Goal: Find specific page/section: Find specific page/section

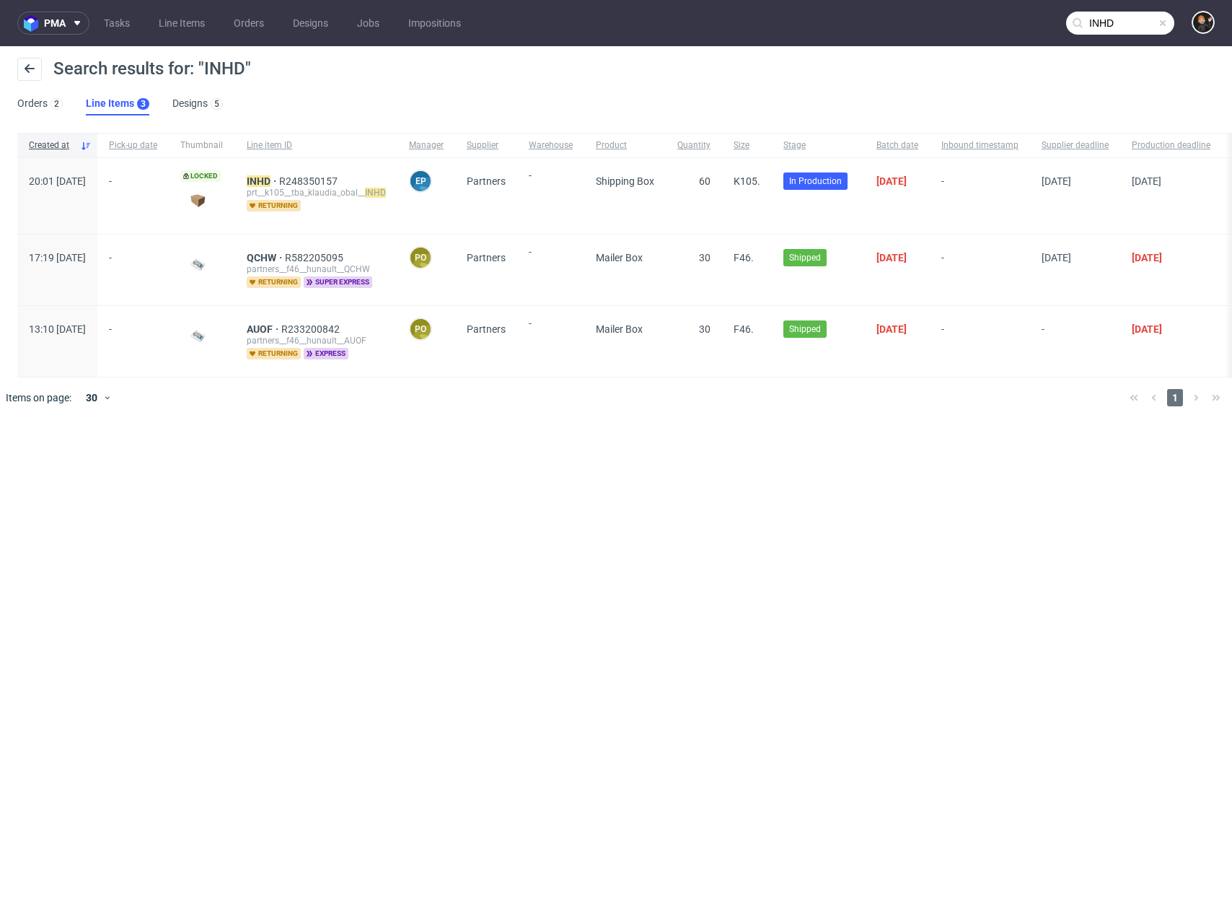
click at [1165, 21] on span at bounding box center [1163, 23] width 12 height 12
click at [178, 22] on link "Line Items" at bounding box center [181, 23] width 63 height 23
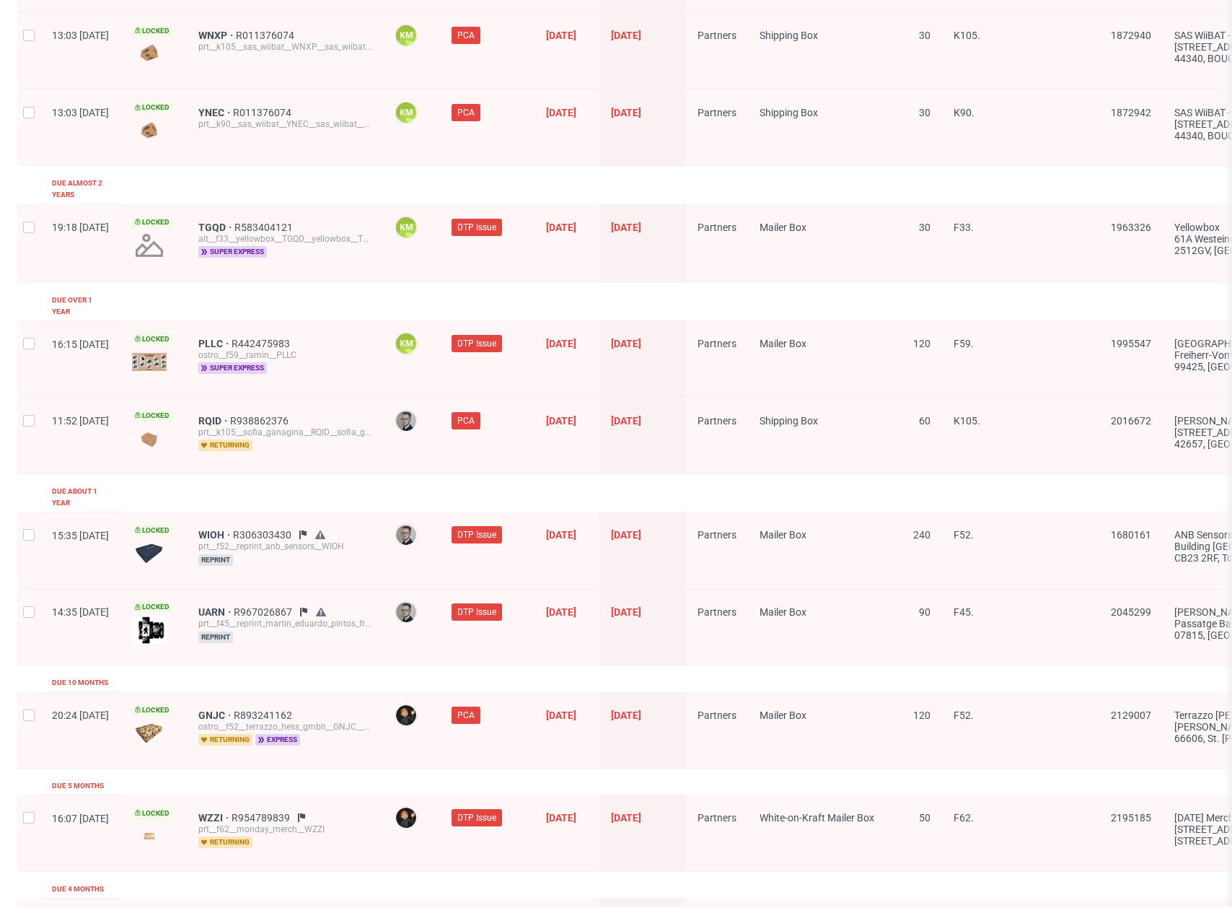
scroll to position [1636, 0]
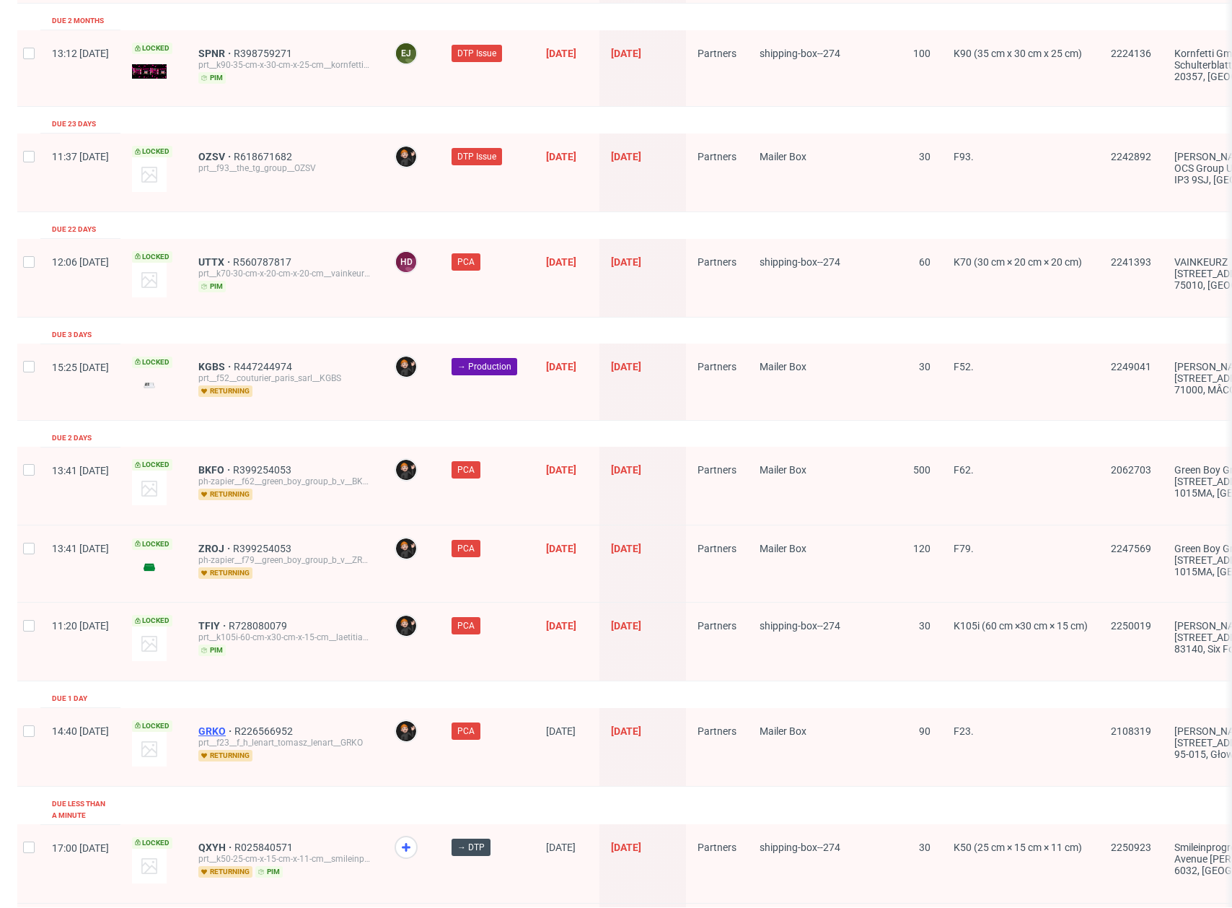
click at [234, 725] on span "GRKO" at bounding box center [216, 731] width 36 height 12
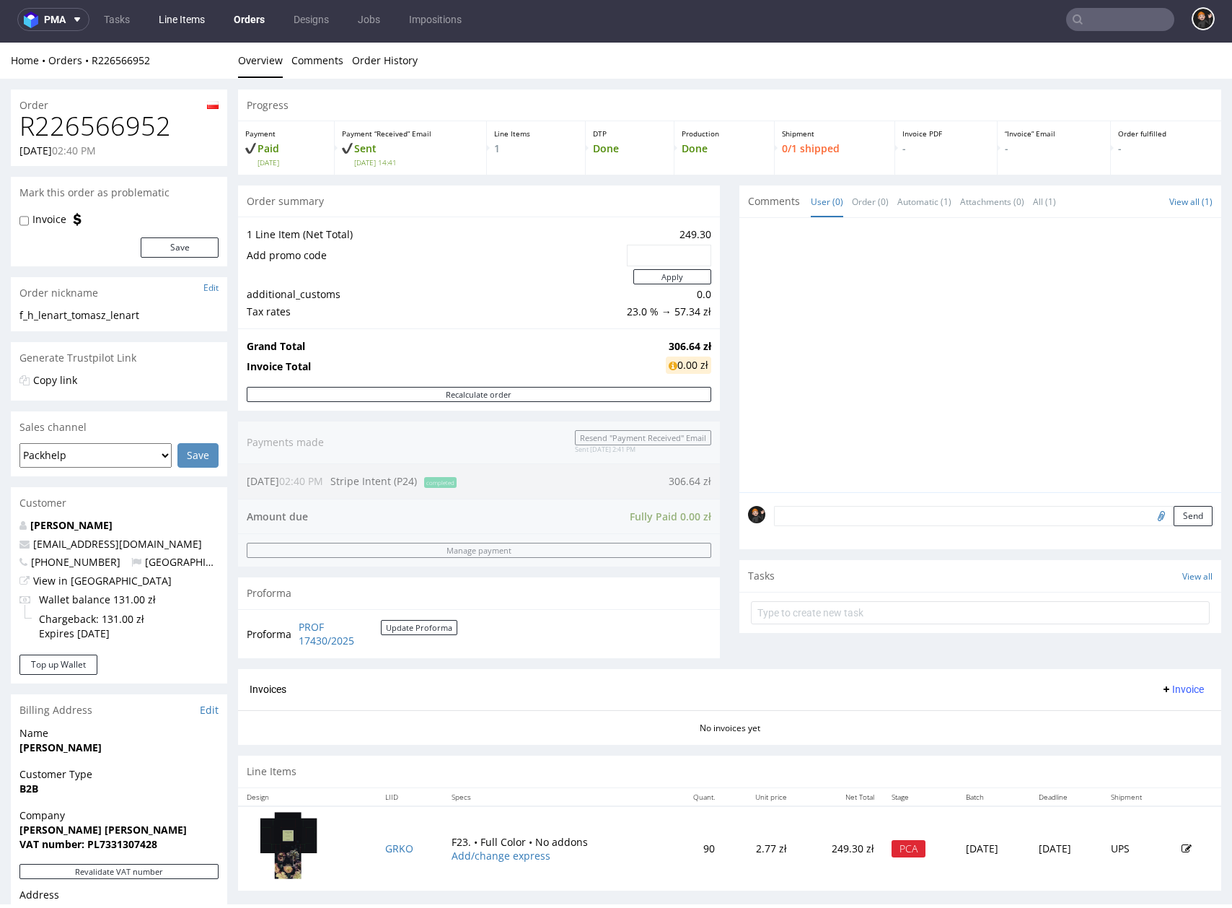
click at [203, 9] on link "Line Items" at bounding box center [181, 19] width 63 height 23
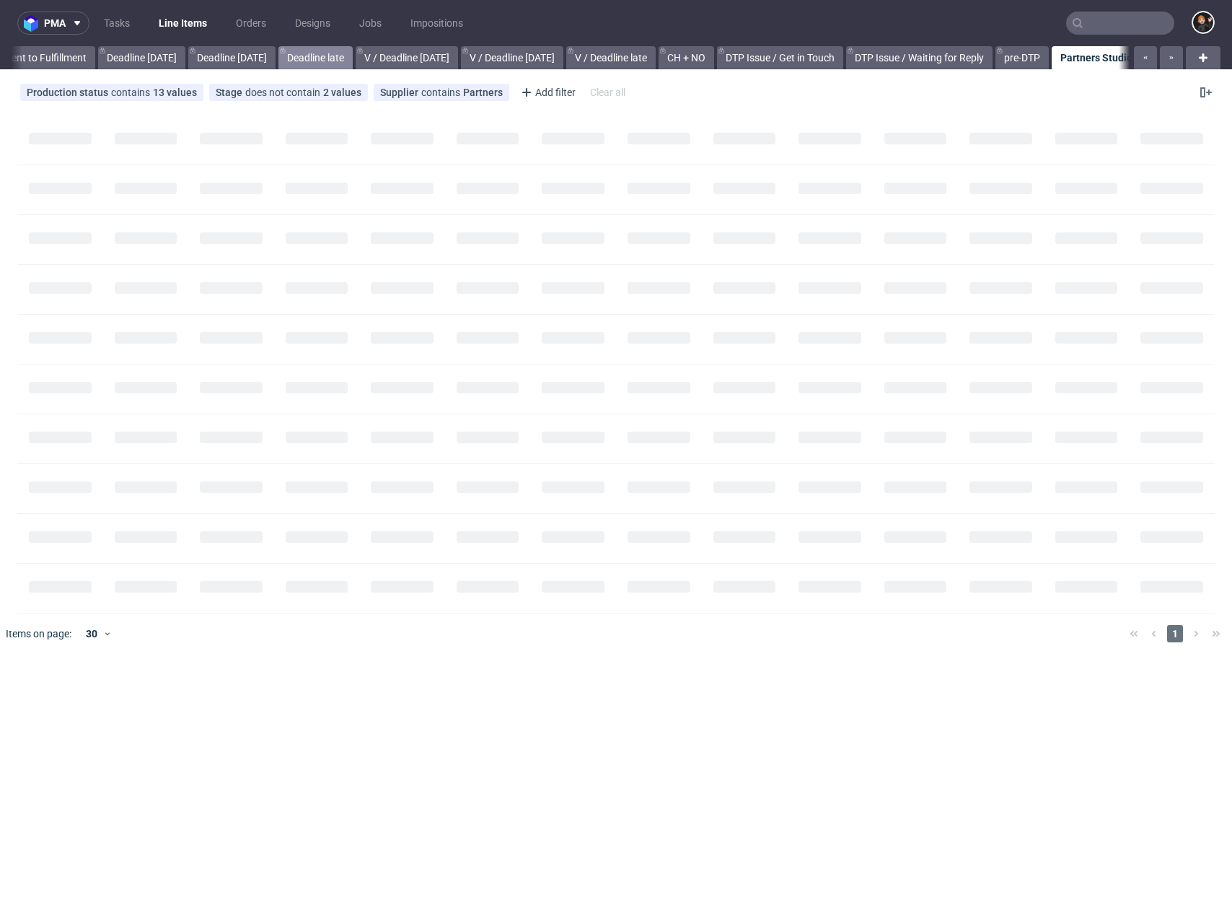
scroll to position [0, 1534]
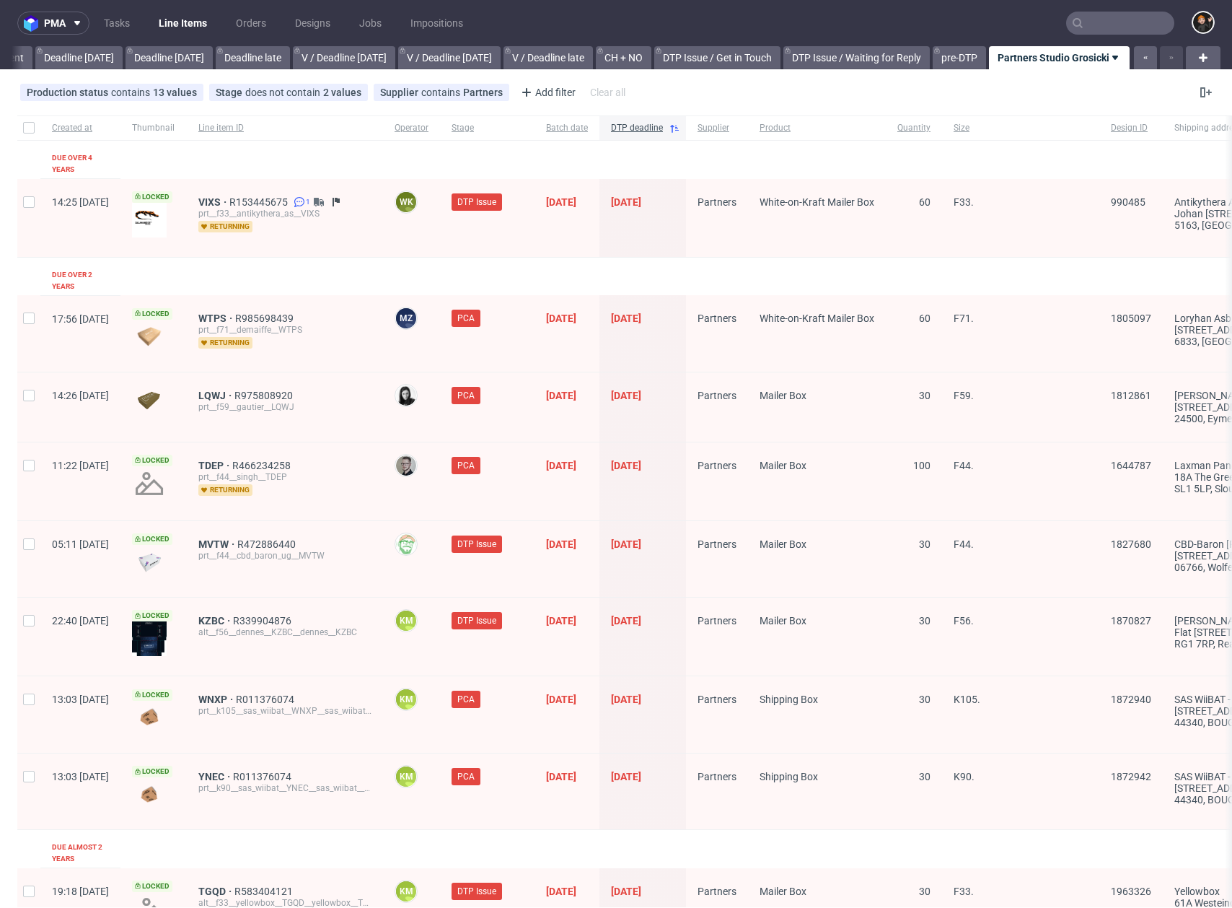
click at [1143, 22] on input "text" at bounding box center [1120, 23] width 108 height 23
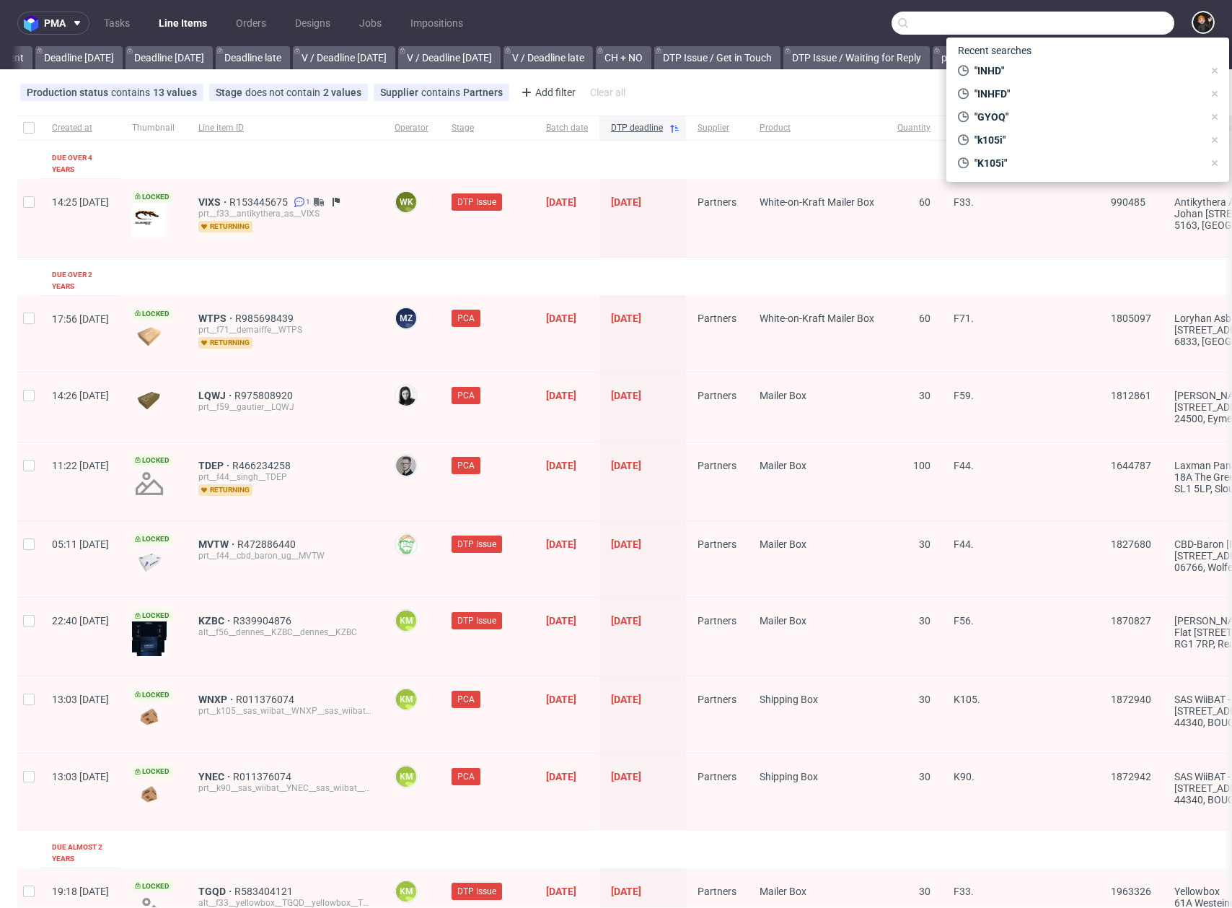
paste input "RSWM"
type input "RSWM"
click at [1007, 74] on span "RSWM" at bounding box center [996, 77] width 30 height 12
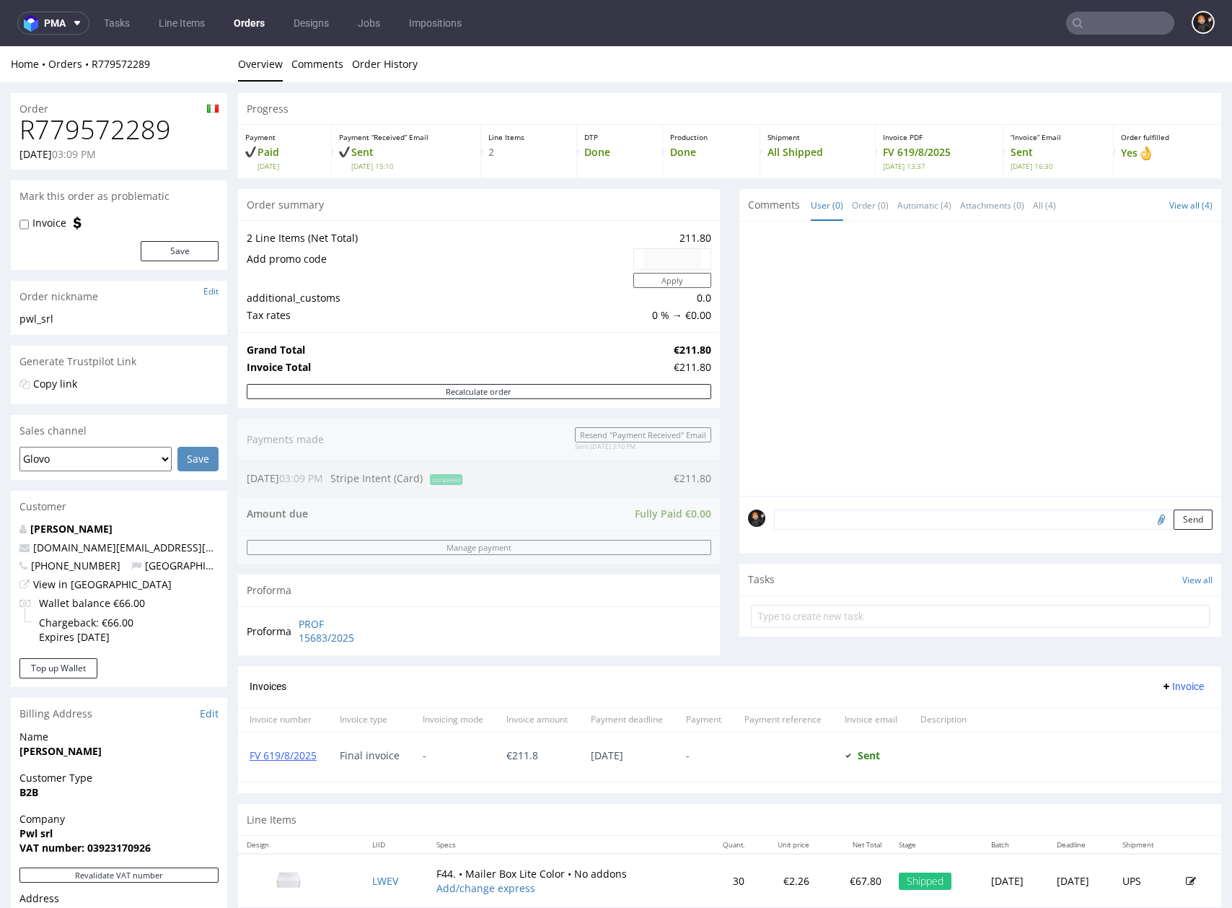
scroll to position [256, 0]
